Goal: Transaction & Acquisition: Purchase product/service

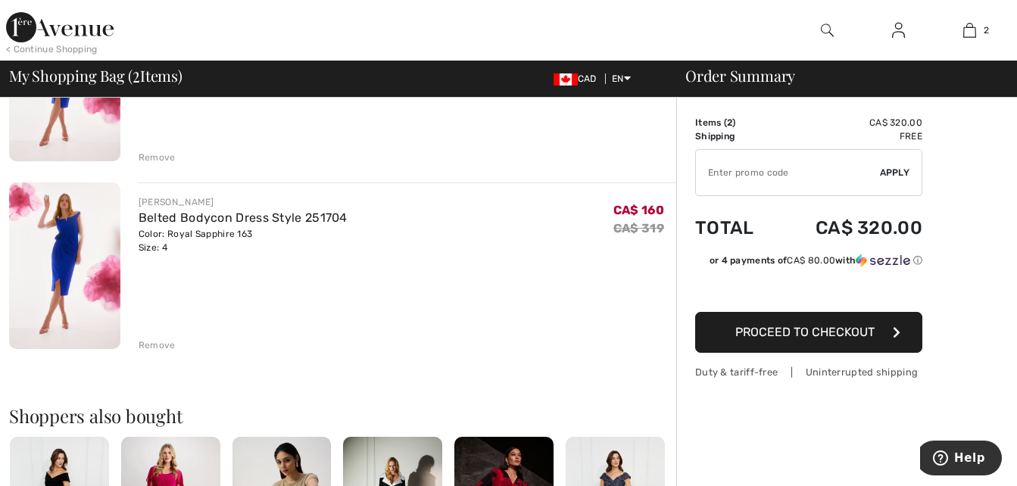
scroll to position [379, 0]
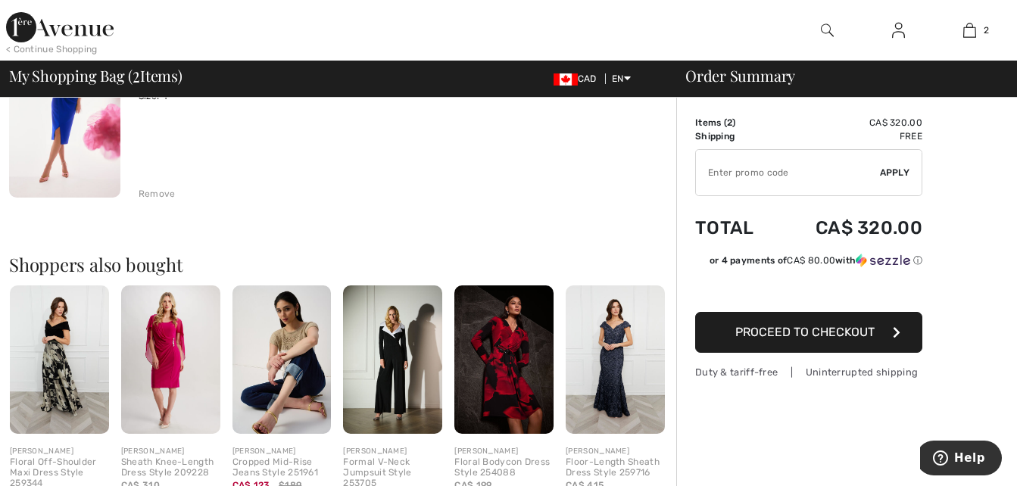
click at [153, 192] on div "Remove" at bounding box center [157, 194] width 37 height 14
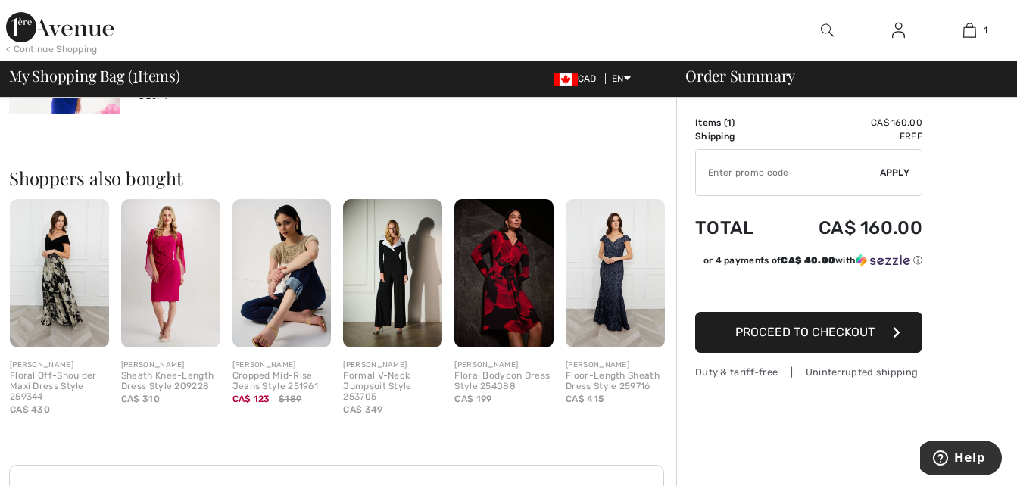
scroll to position [358, 0]
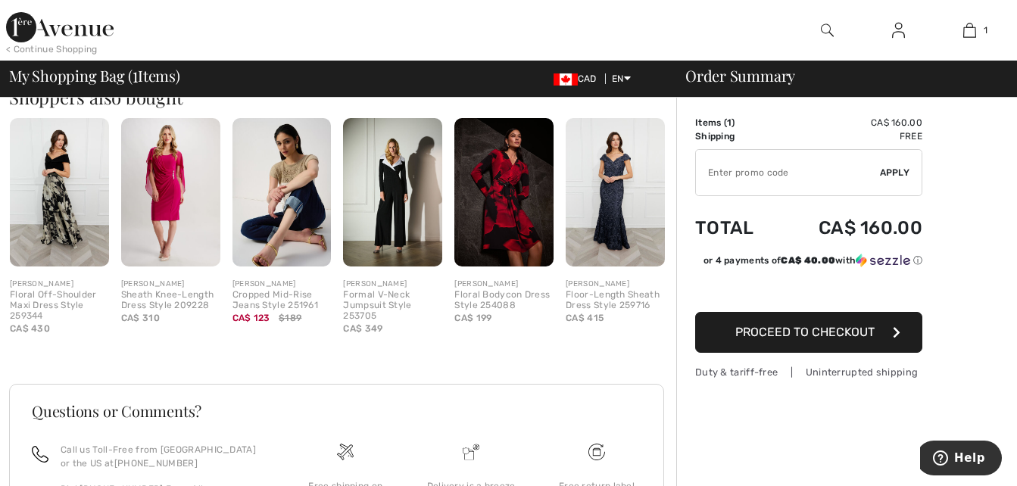
click at [871, 331] on span "Proceed to Checkout" at bounding box center [804, 332] width 139 height 14
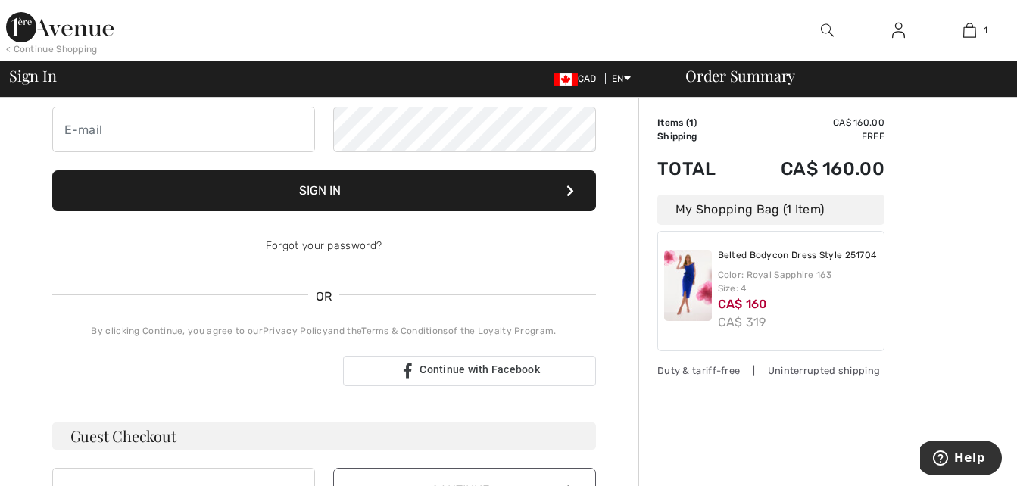
scroll to position [303, 0]
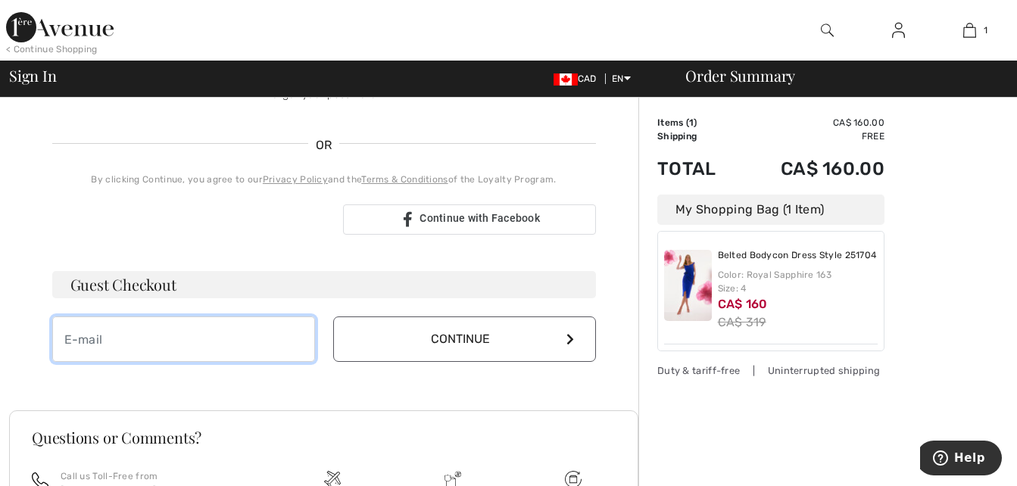
click at [237, 329] on input "email" at bounding box center [183, 339] width 263 height 45
type input "[EMAIL_ADDRESS][PERSON_NAME][DOMAIN_NAME]"
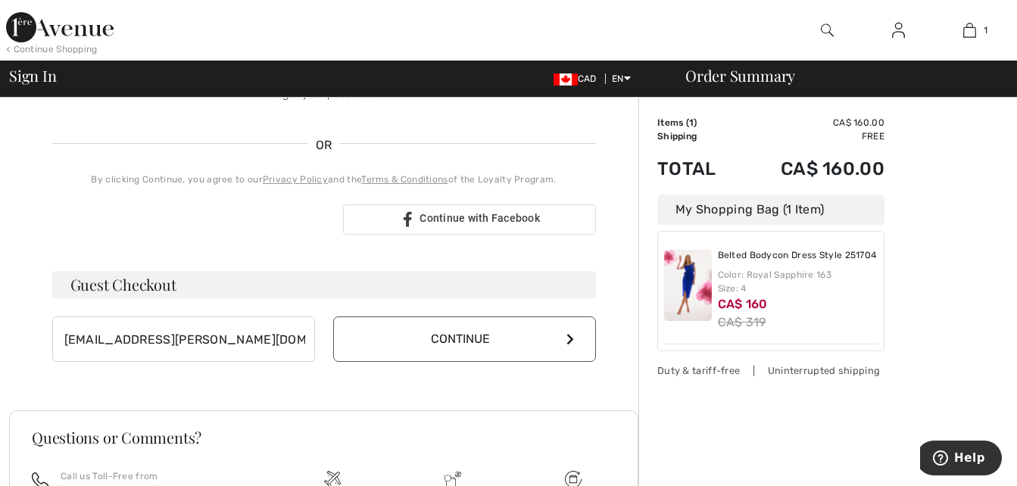
click at [555, 338] on button "Continue" at bounding box center [464, 339] width 263 height 45
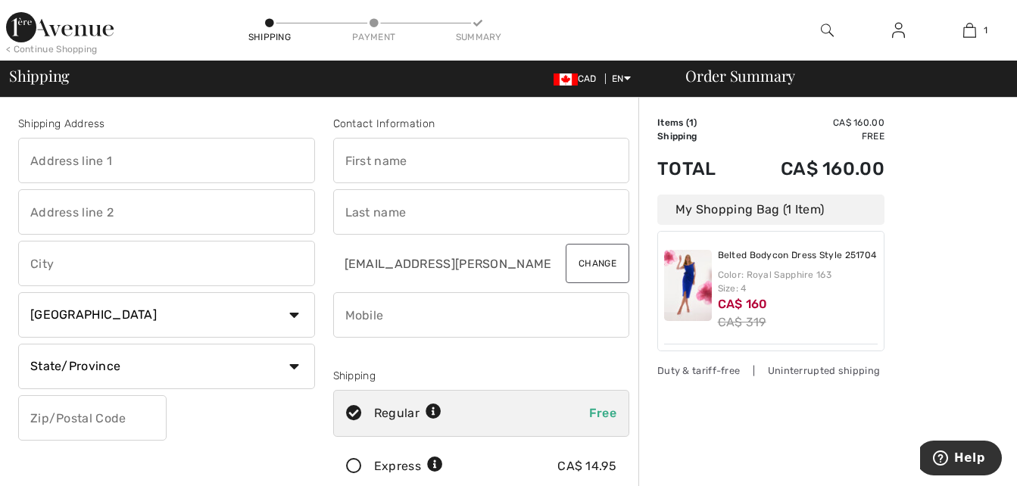
click at [198, 159] on input "text" at bounding box center [166, 160] width 297 height 45
type input "138 Swanwick Avenue"
type input "Toronto"
select select "ON"
type input "M4E2A3"
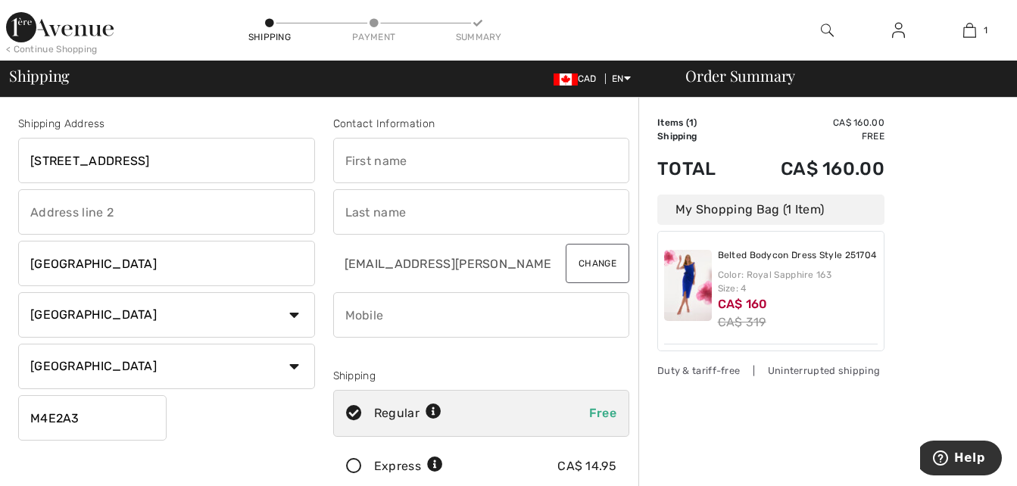
type input "Robin"
type input "Rolfe"
type input "4163713182"
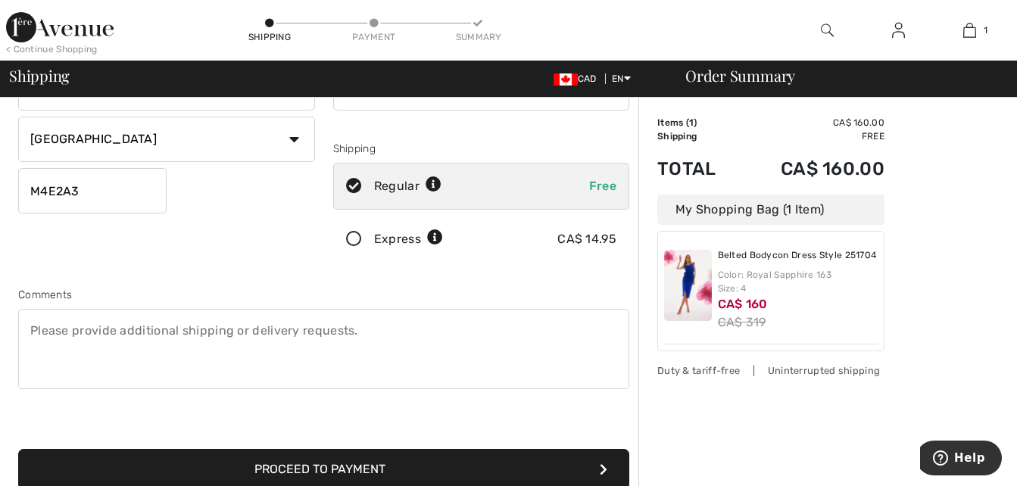
scroll to position [303, 0]
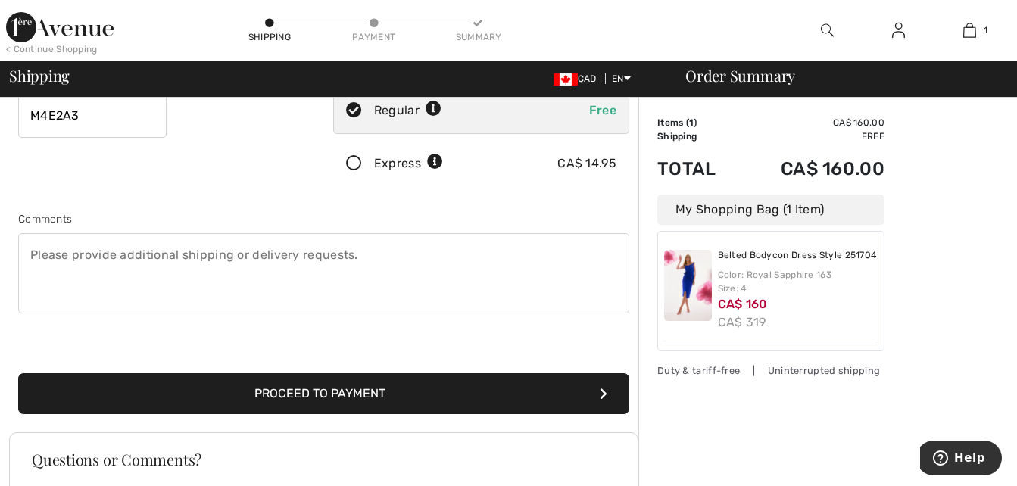
click at [406, 392] on button "Proceed to Payment" at bounding box center [323, 393] width 611 height 41
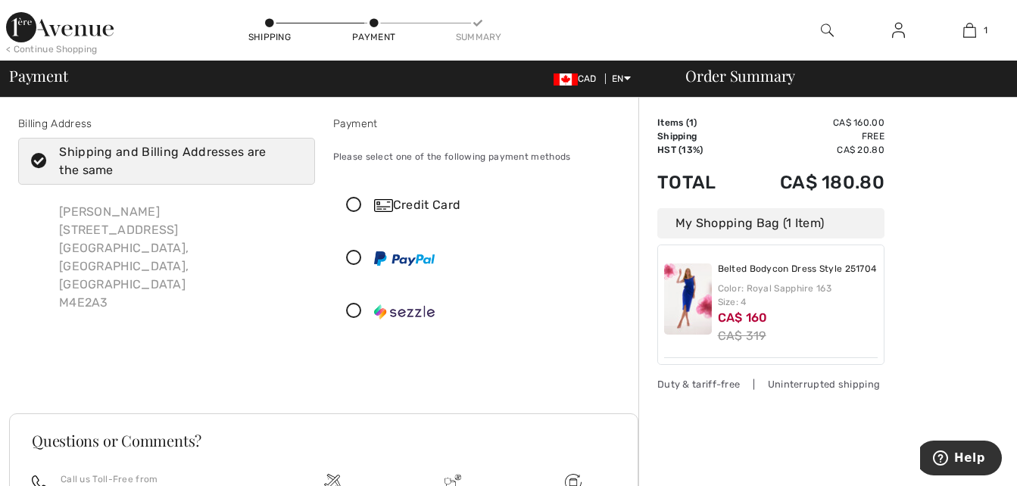
click at [351, 206] on icon at bounding box center [354, 206] width 40 height 16
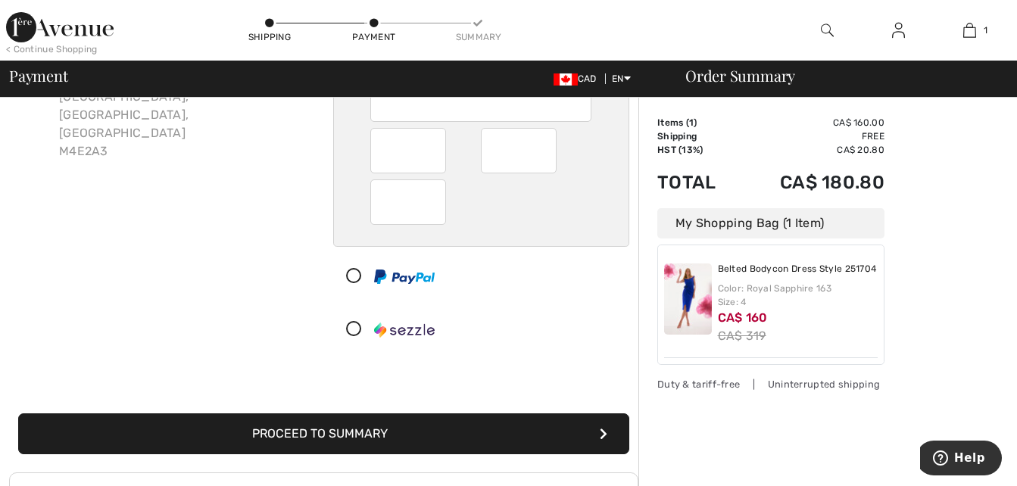
scroll to position [227, 0]
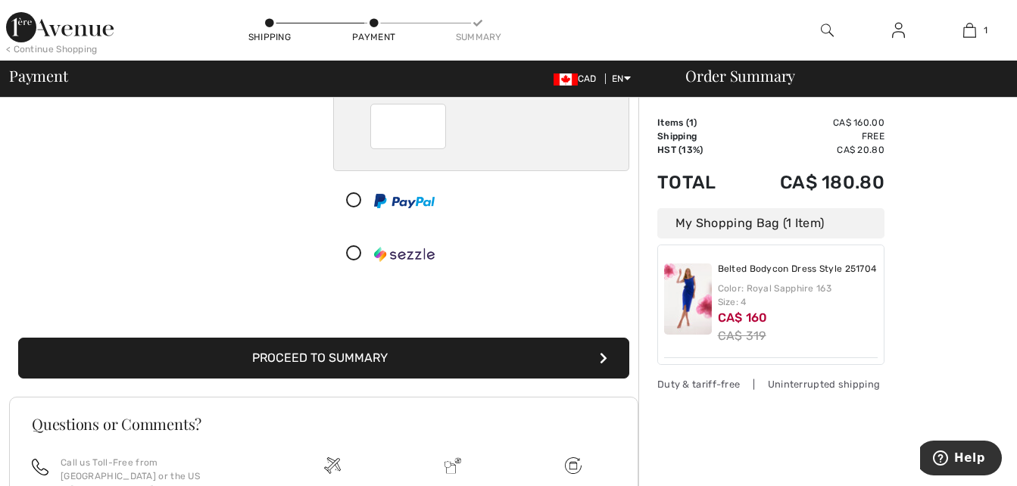
click at [392, 362] on button "Proceed to Summary" at bounding box center [323, 358] width 611 height 41
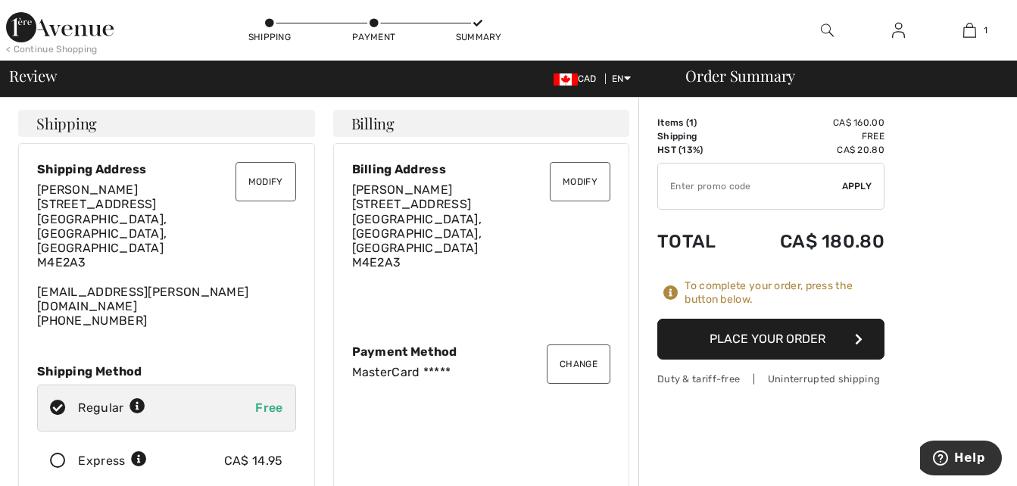
click at [779, 340] on button "Place Your Order" at bounding box center [770, 339] width 227 height 41
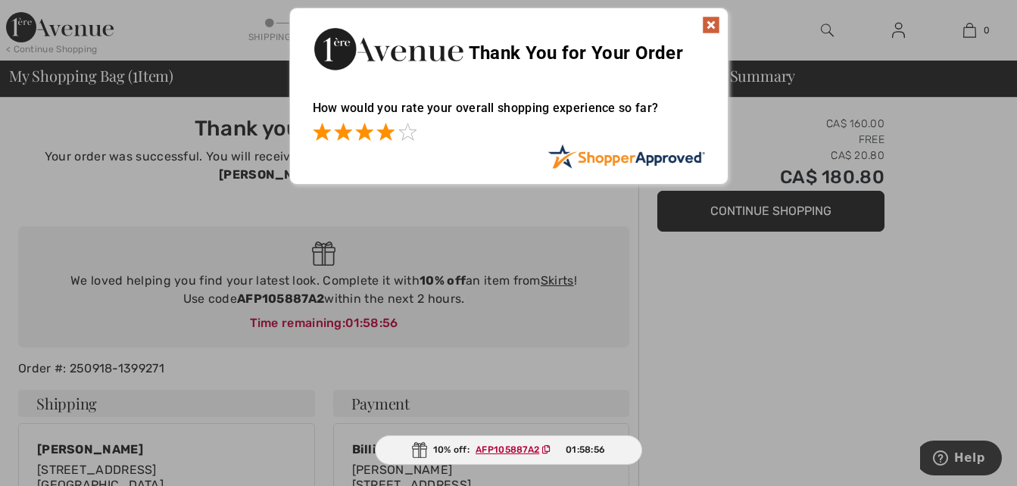
click at [385, 131] on span at bounding box center [385, 132] width 18 height 18
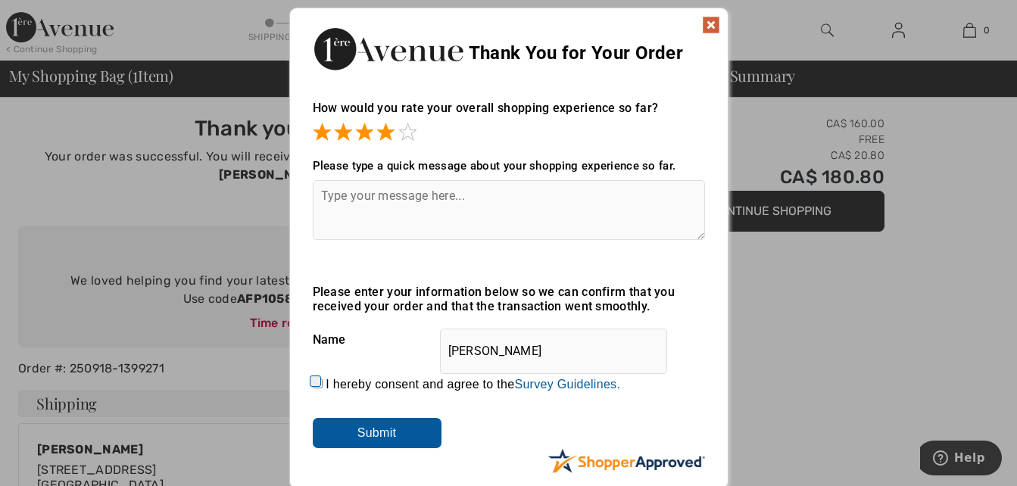
click at [709, 21] on img at bounding box center [711, 25] width 18 height 18
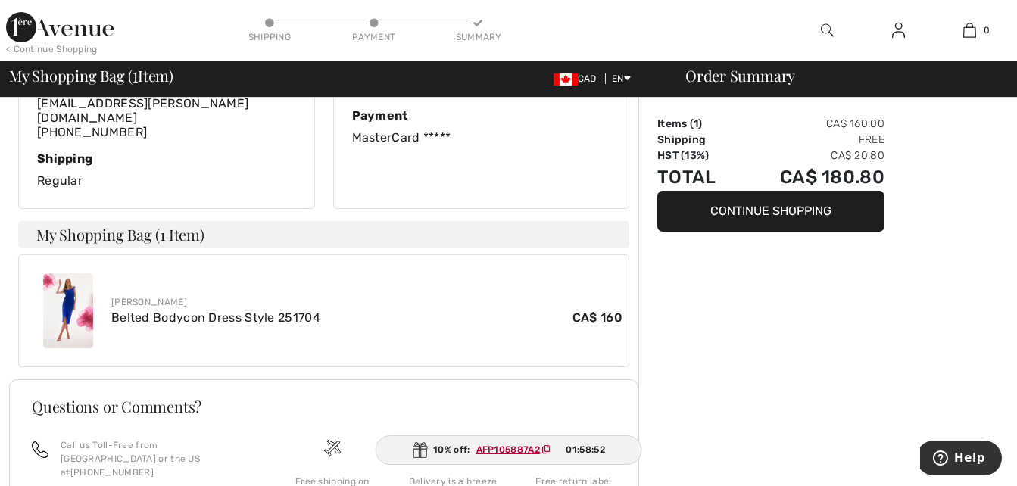
scroll to position [530, 0]
